Goal: Entertainment & Leisure: Consume media (video, audio)

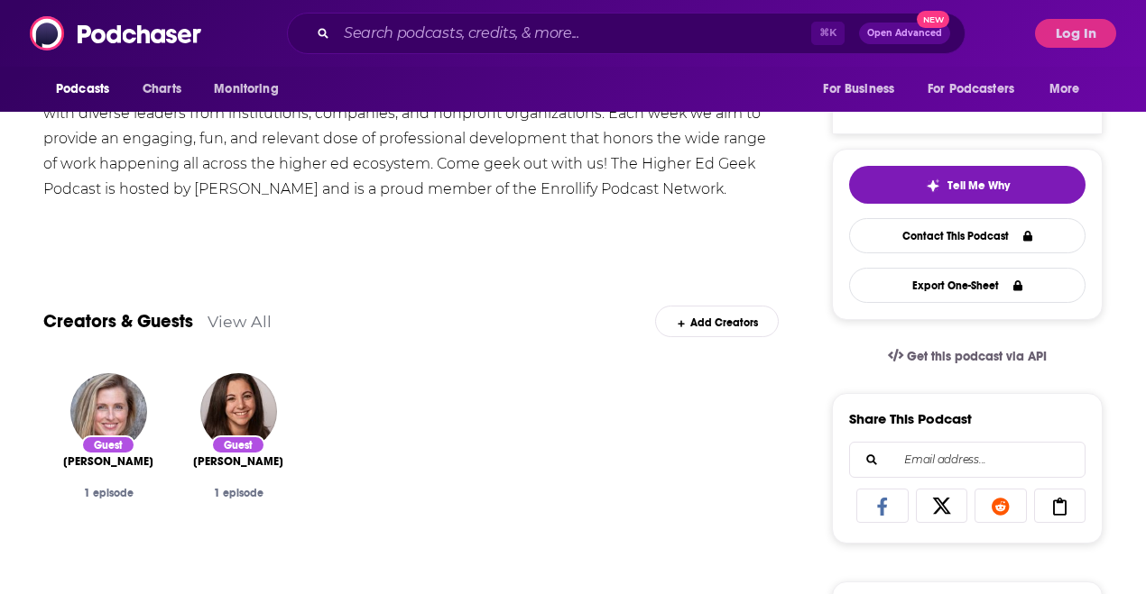
scroll to position [417, 0]
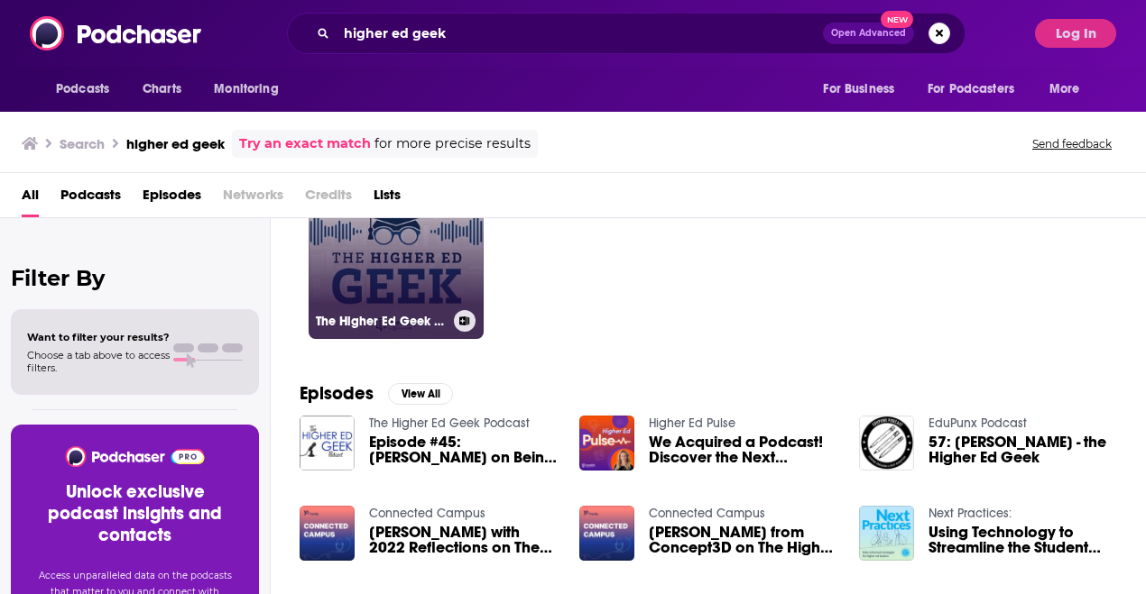
scroll to position [27, 0]
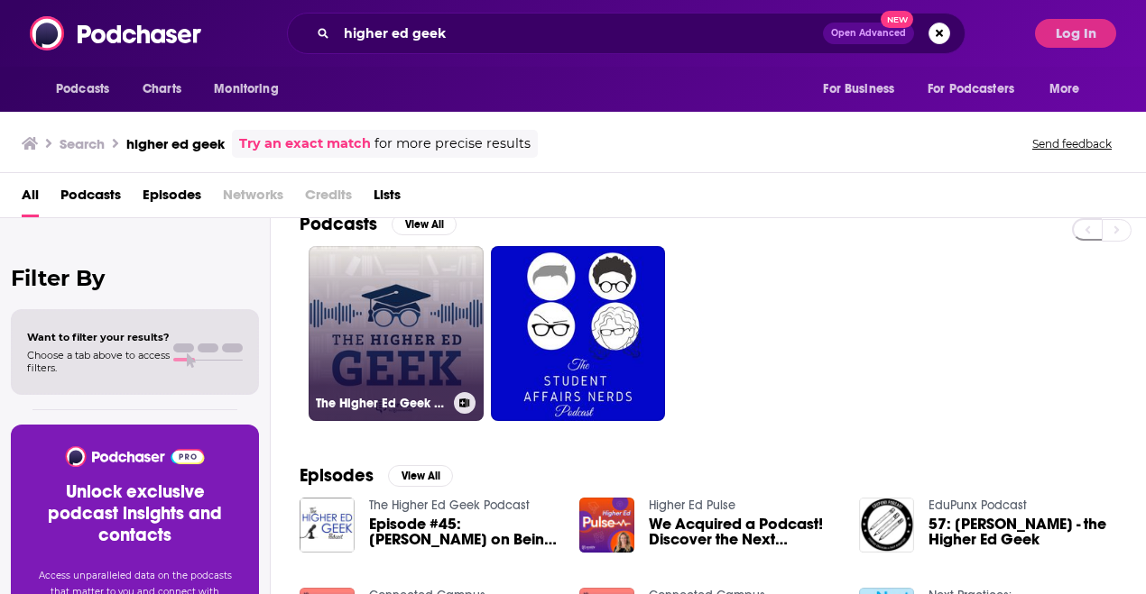
click at [372, 319] on link "The Higher Ed Geek Podcast" at bounding box center [396, 333] width 175 height 175
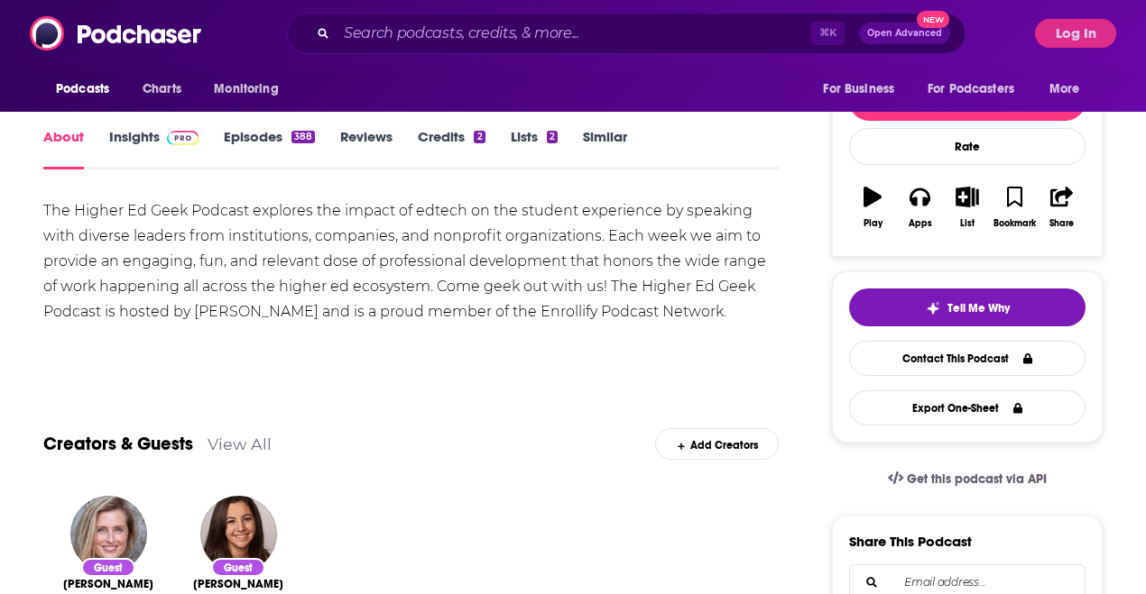
scroll to position [212, 0]
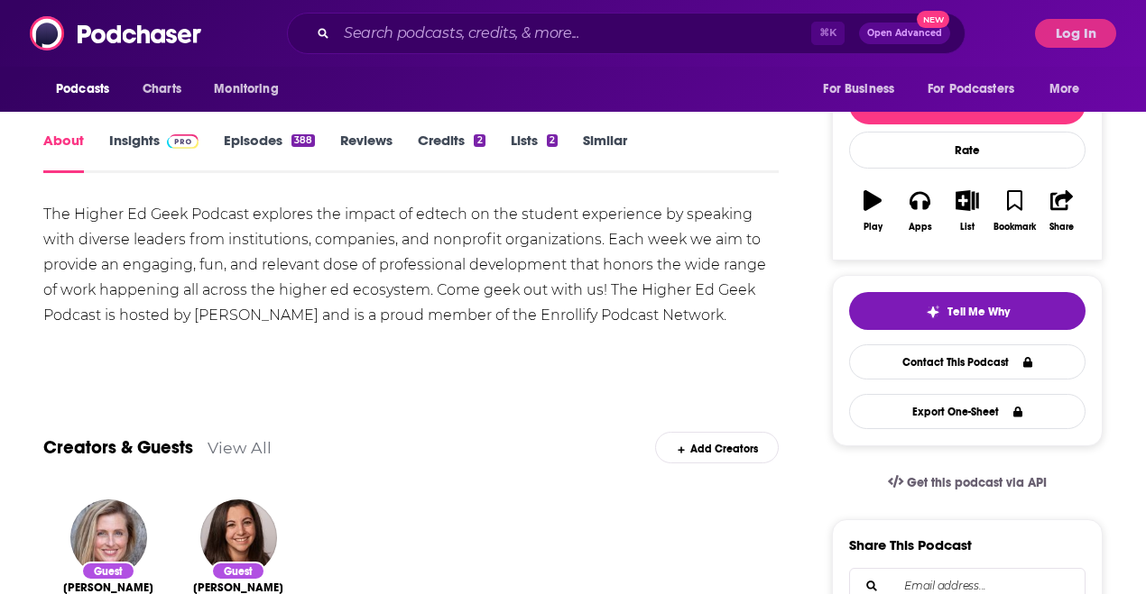
click at [269, 138] on link "Episodes 388" at bounding box center [269, 152] width 91 height 41
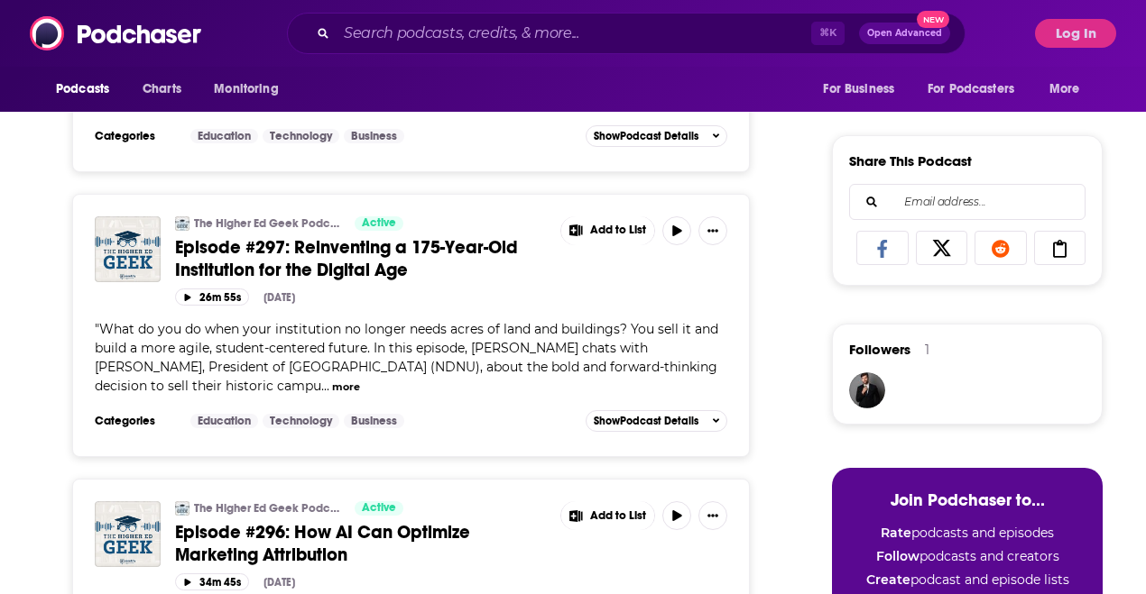
scroll to position [719, 0]
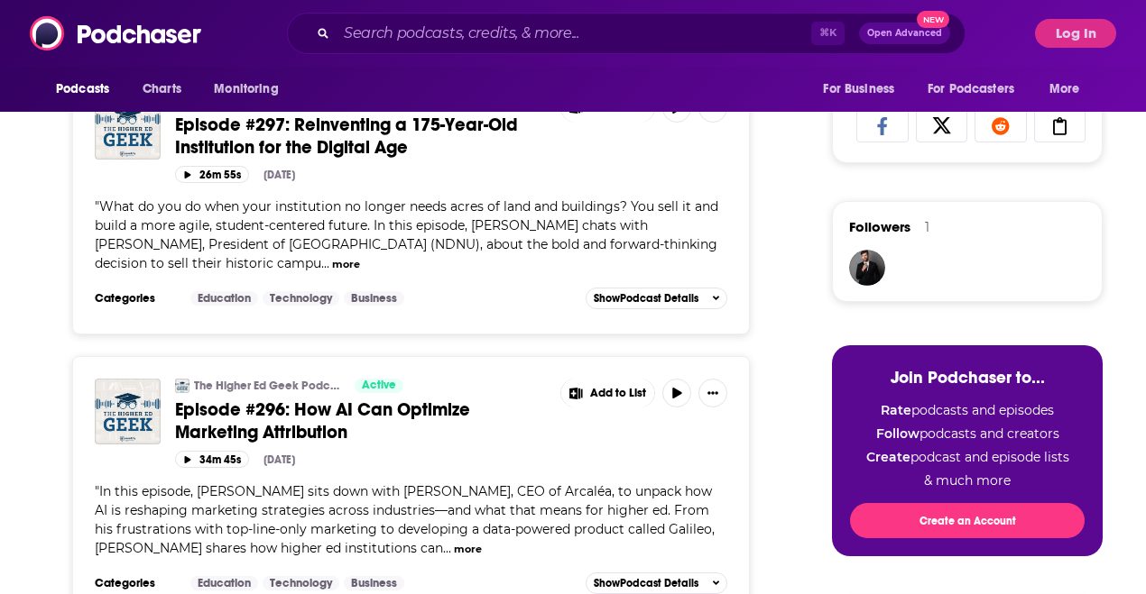
click at [224, 453] on button "34m 45s" at bounding box center [212, 459] width 74 height 17
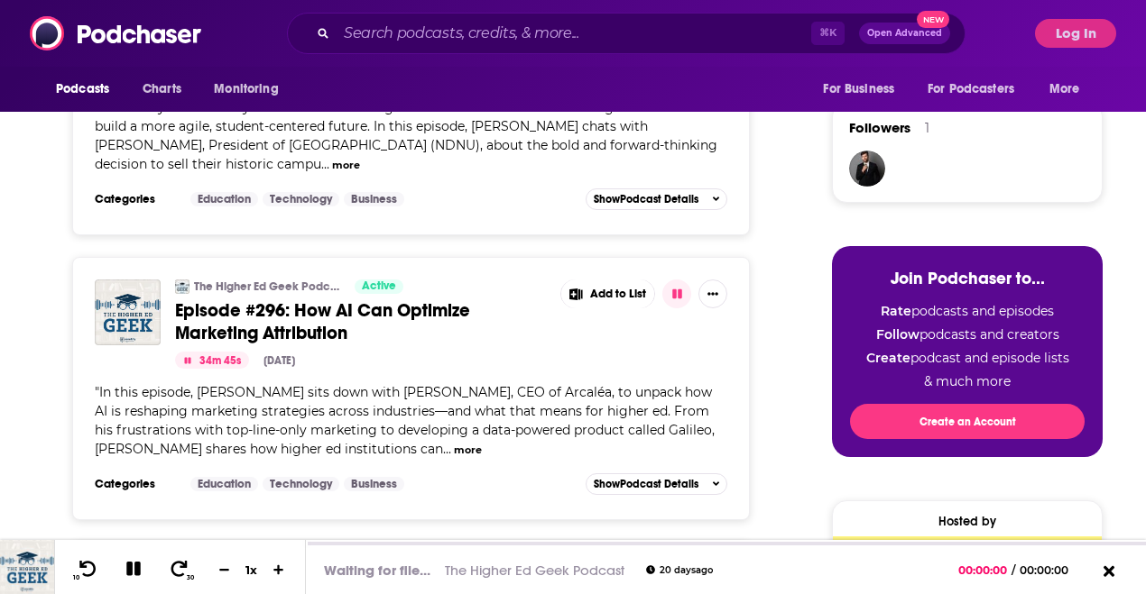
scroll to position [823, 0]
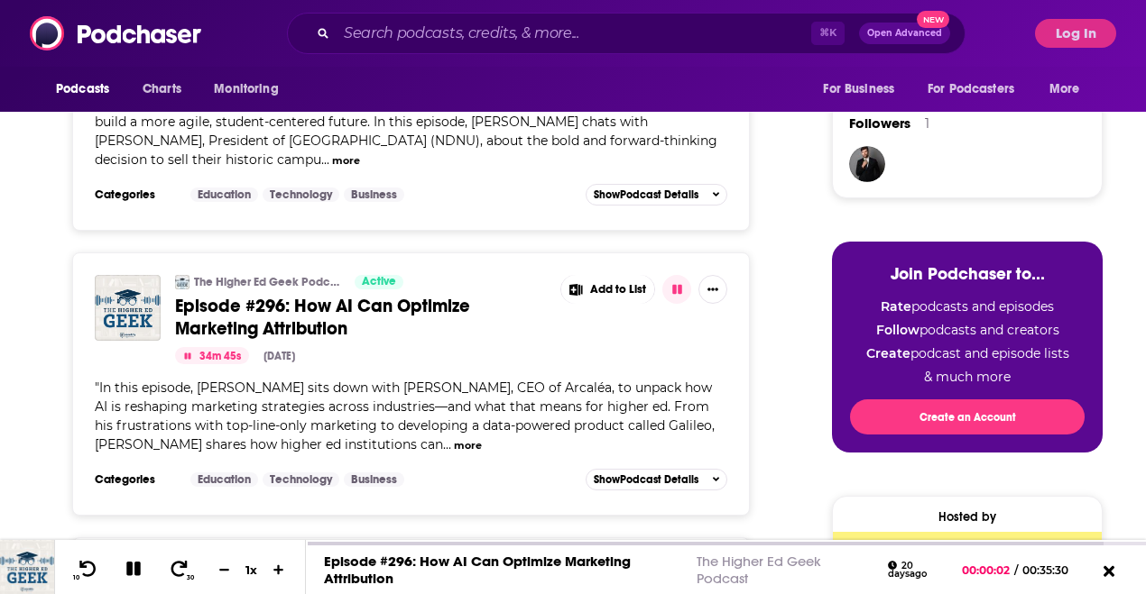
click at [353, 397] on div "" In this episode, [PERSON_NAME] sits down with [PERSON_NAME], CEO of Arcaléa, …" at bounding box center [411, 417] width 632 height 76
click at [310, 301] on span "Episode #296: How AI Can Optimize Marketing Attribution" at bounding box center [322, 317] width 295 height 45
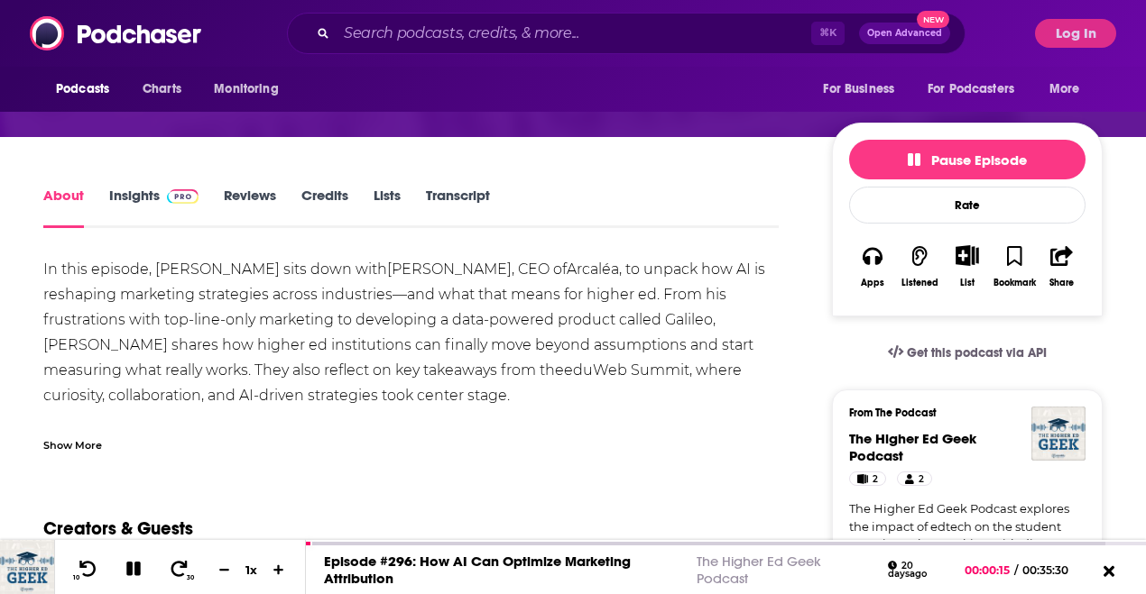
scroll to position [107, 0]
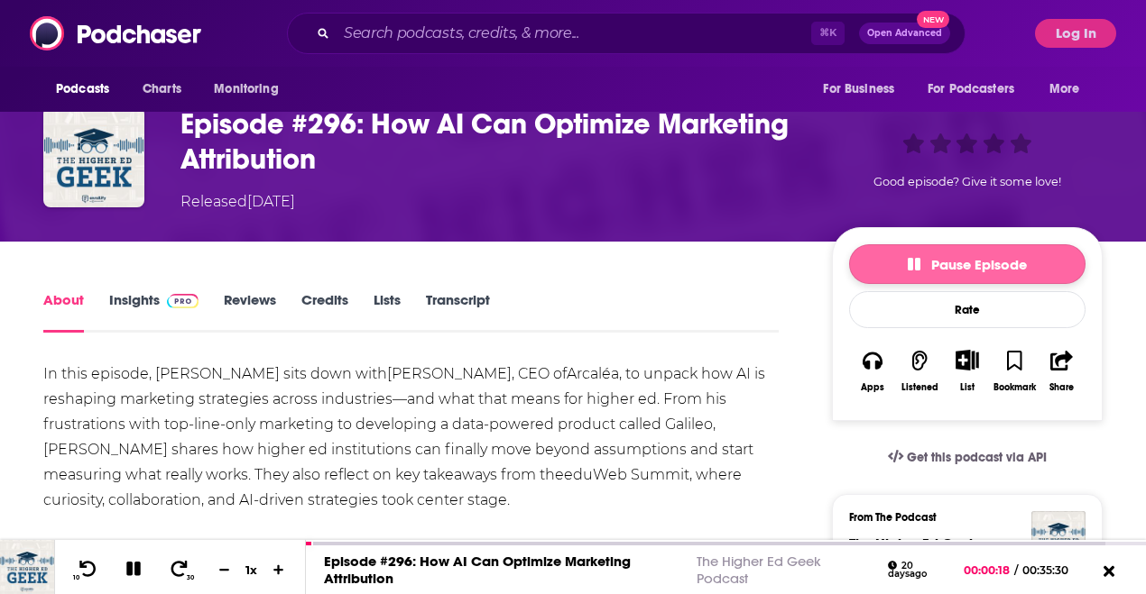
drag, startPoint x: 1018, startPoint y: 298, endPoint x: 1000, endPoint y: 283, distance: 22.4
click at [1018, 297] on div "Rate" at bounding box center [967, 309] width 236 height 37
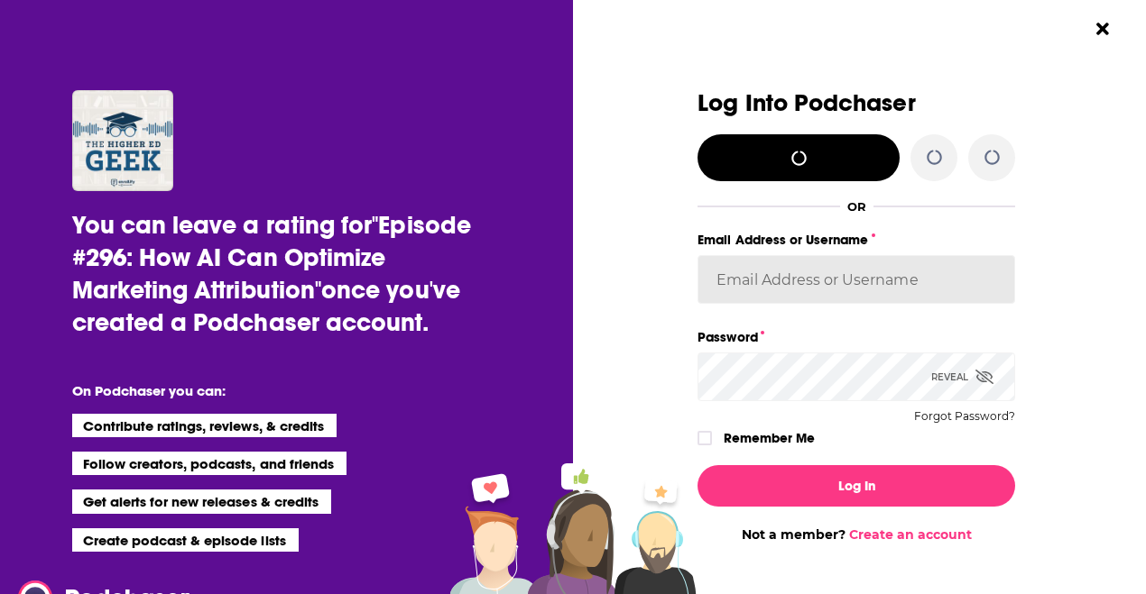
scroll to position [0, 0]
